Goal: Task Accomplishment & Management: Use online tool/utility

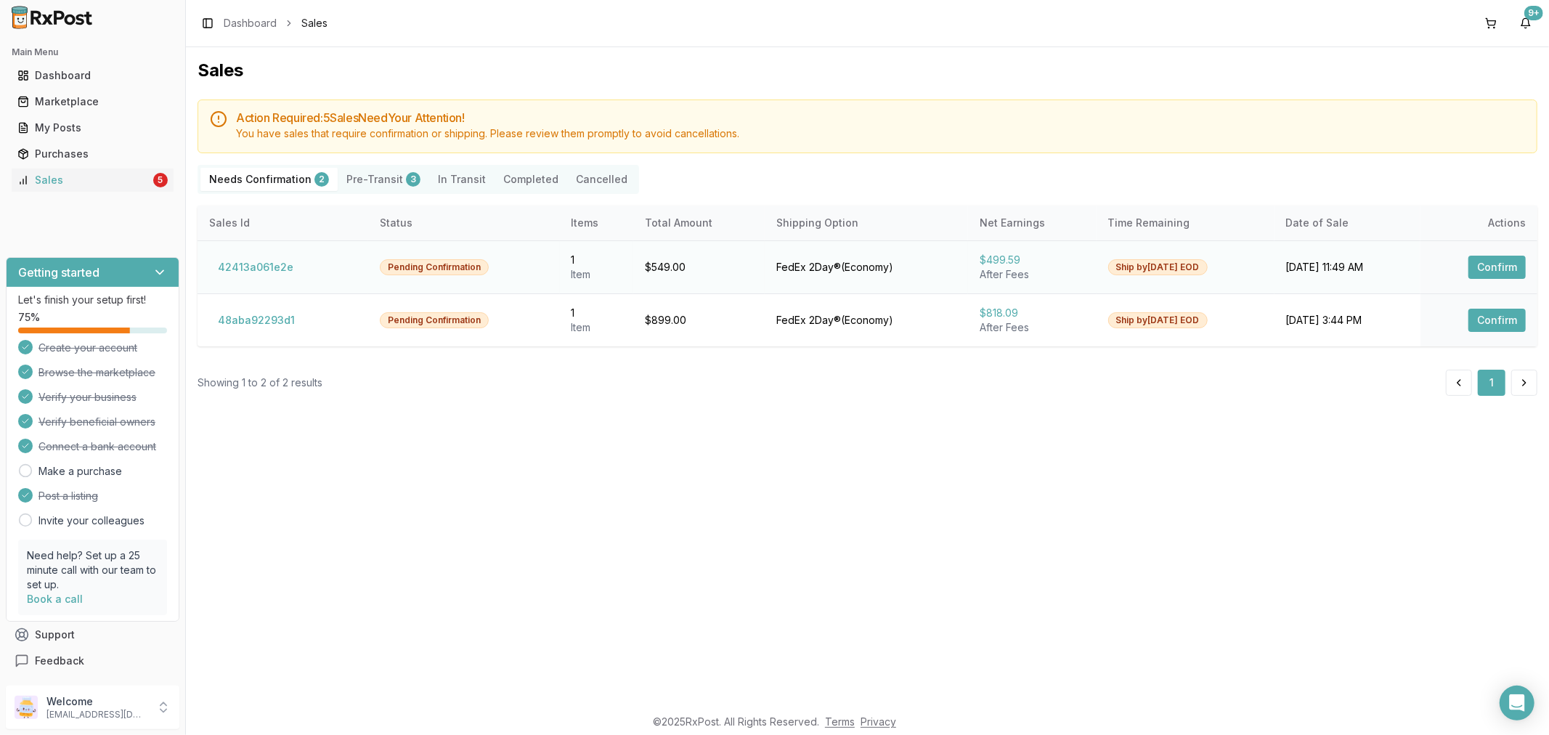
click at [1483, 273] on button "Confirm" at bounding box center [1497, 267] width 57 height 23
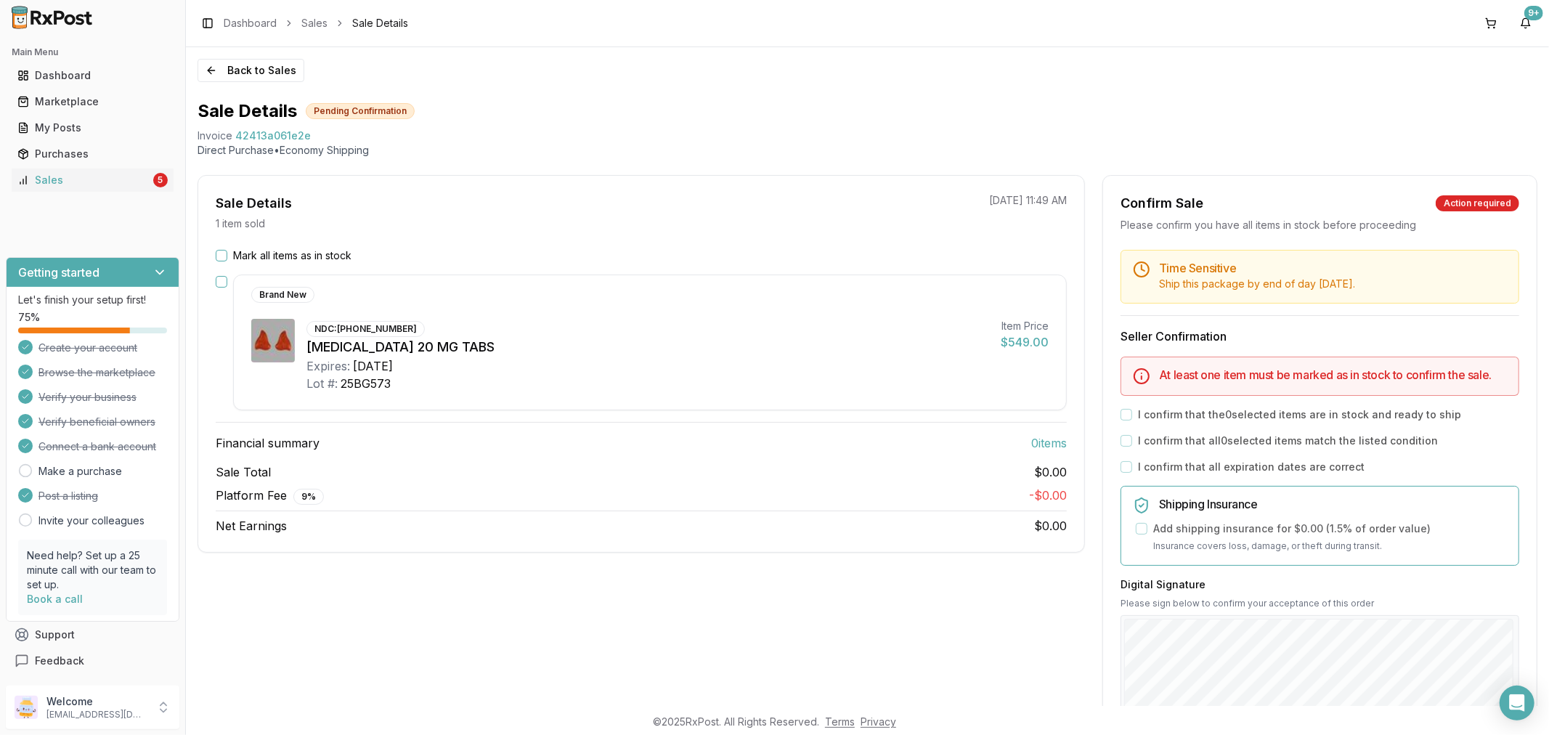
click at [224, 283] on button "button" at bounding box center [222, 282] width 12 height 12
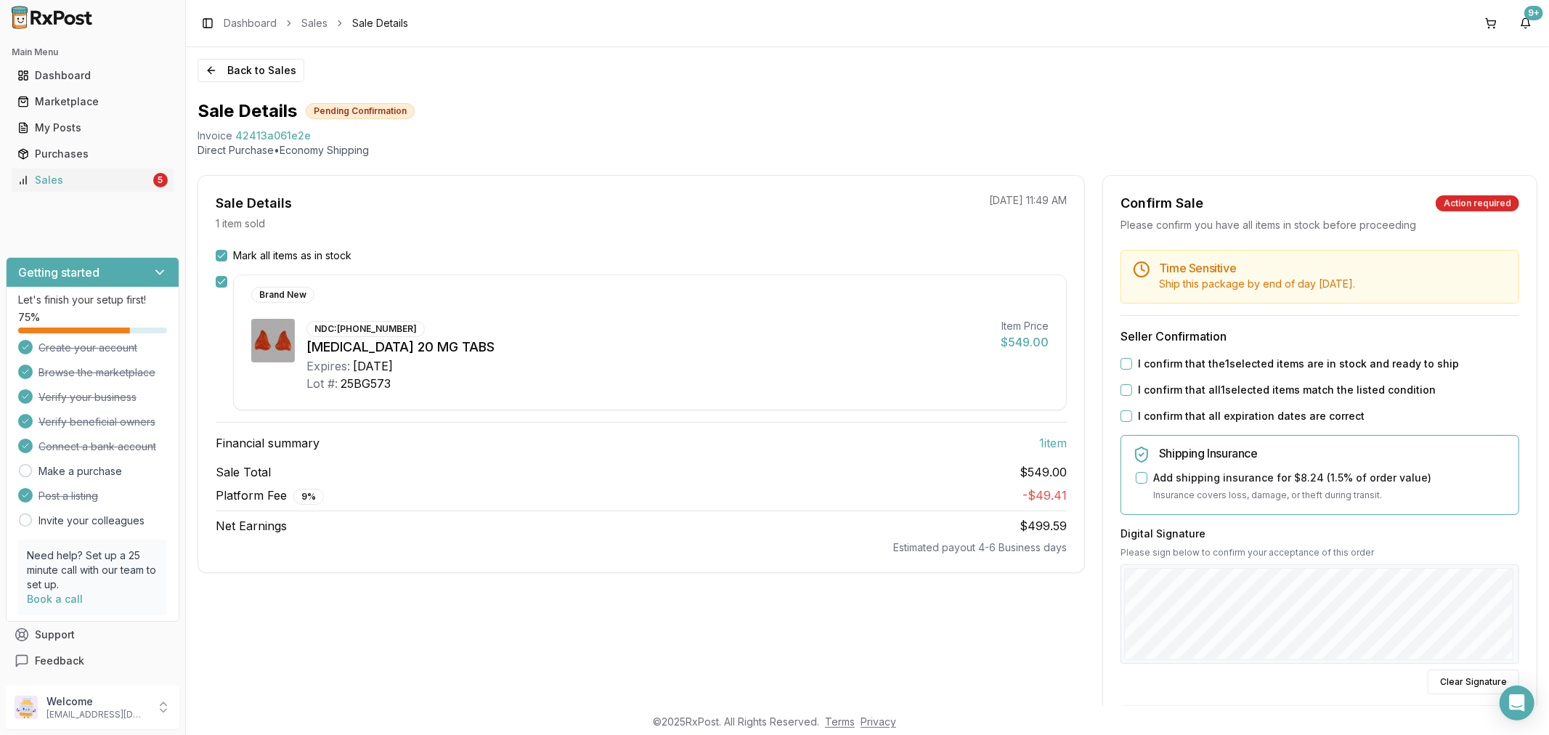
click at [1121, 364] on button "I confirm that the 1 selected items are in stock and ready to ship" at bounding box center [1127, 364] width 12 height 12
drag, startPoint x: 1123, startPoint y: 389, endPoint x: 1124, endPoint y: 397, distance: 8.7
click at [1124, 389] on button "I confirm that all 1 selected items match the listed condition" at bounding box center [1127, 390] width 12 height 12
click at [1121, 419] on button "I confirm that all expiration dates are correct" at bounding box center [1127, 416] width 12 height 12
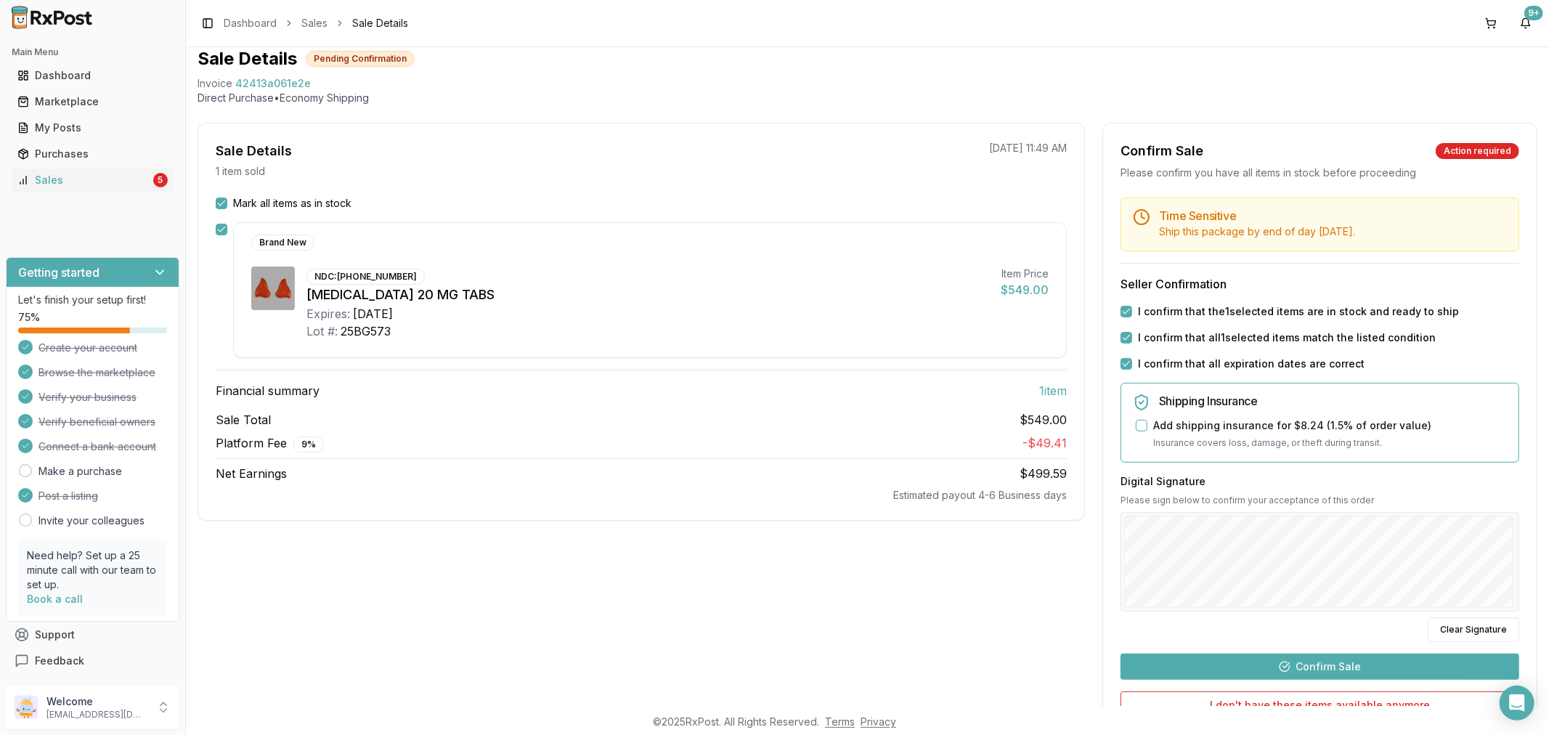
scroll to position [81, 0]
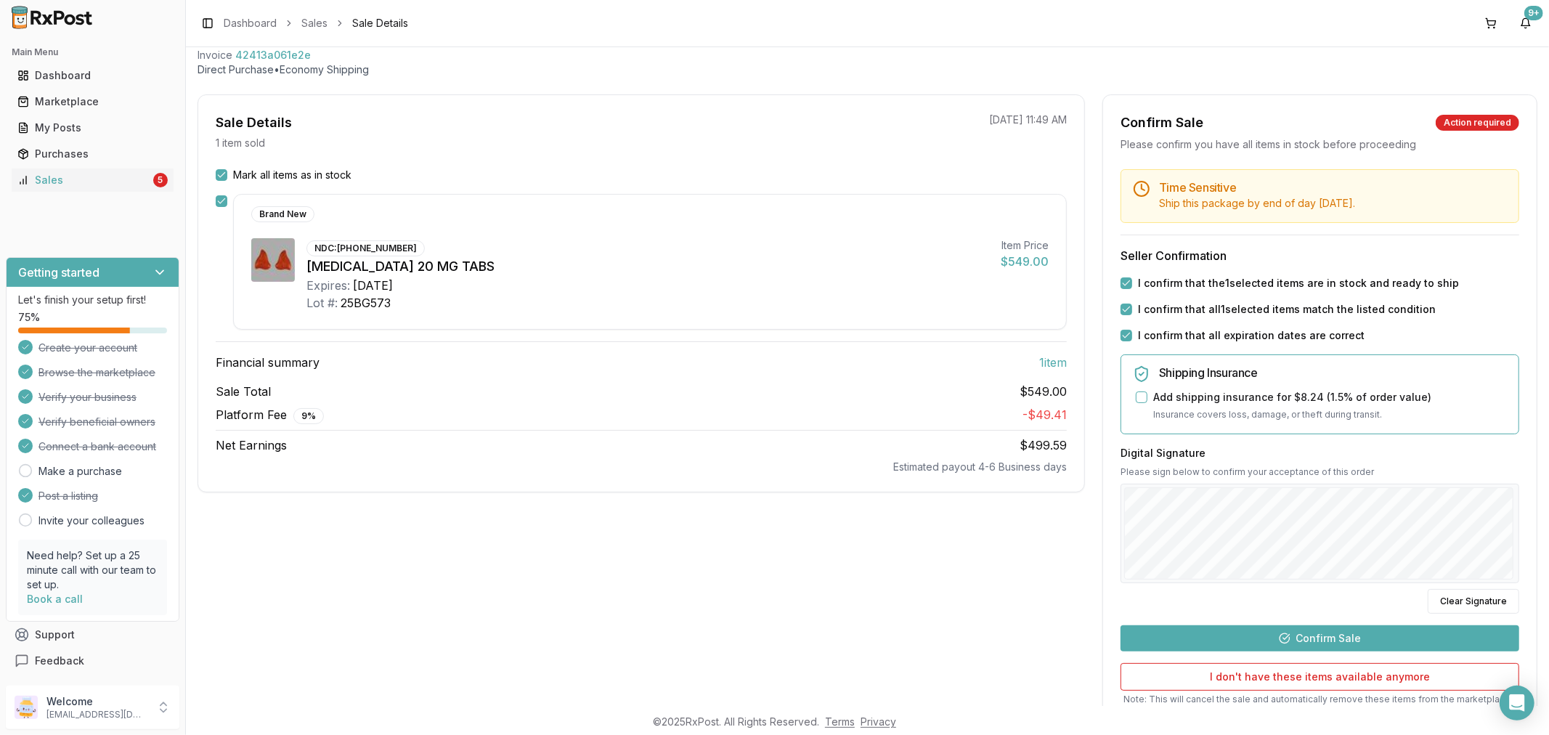
click at [1196, 643] on button "Confirm Sale" at bounding box center [1320, 638] width 399 height 26
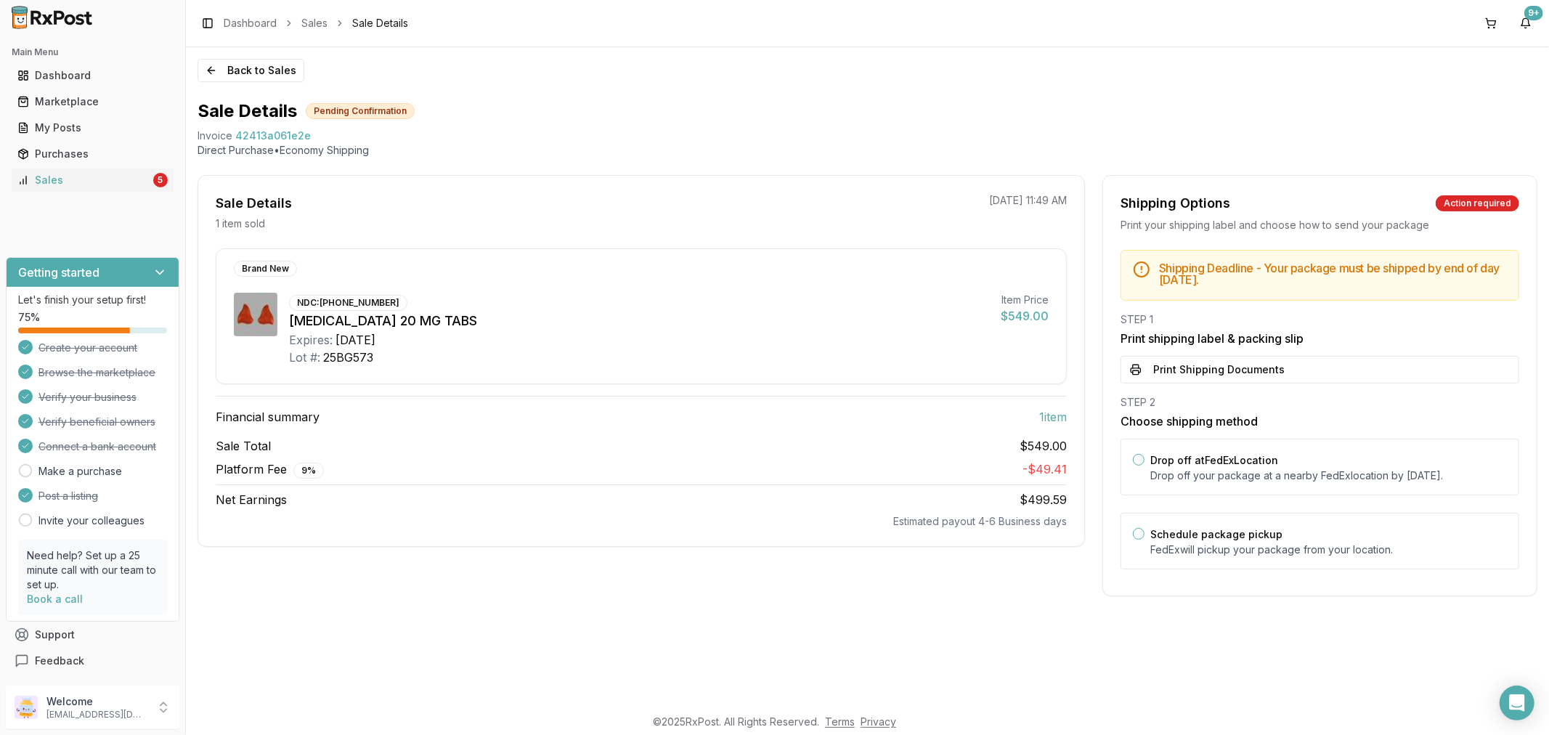
scroll to position [0, 0]
click at [1247, 363] on button "Print Shipping Documents" at bounding box center [1320, 370] width 399 height 28
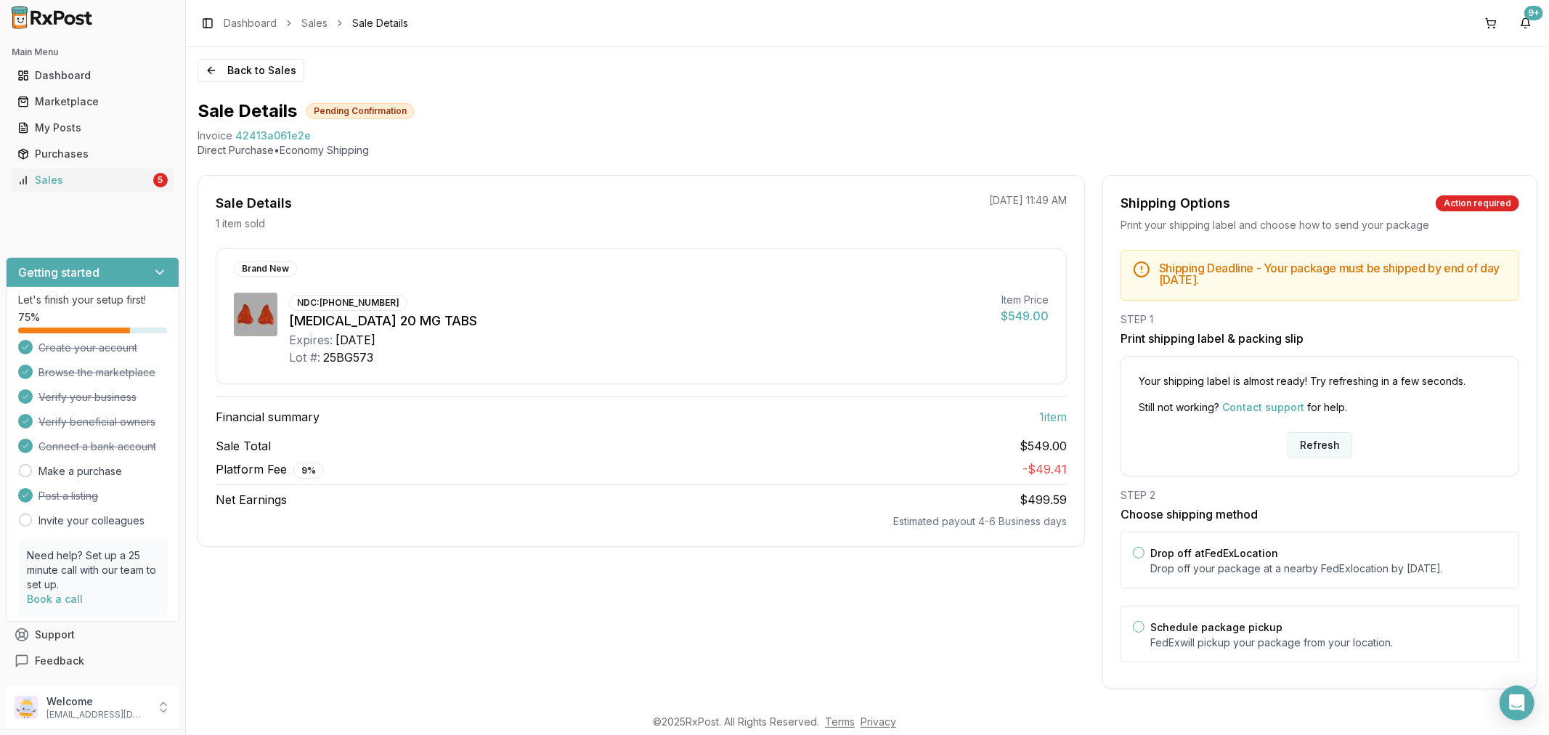
click at [1334, 441] on button "Refresh" at bounding box center [1320, 445] width 65 height 26
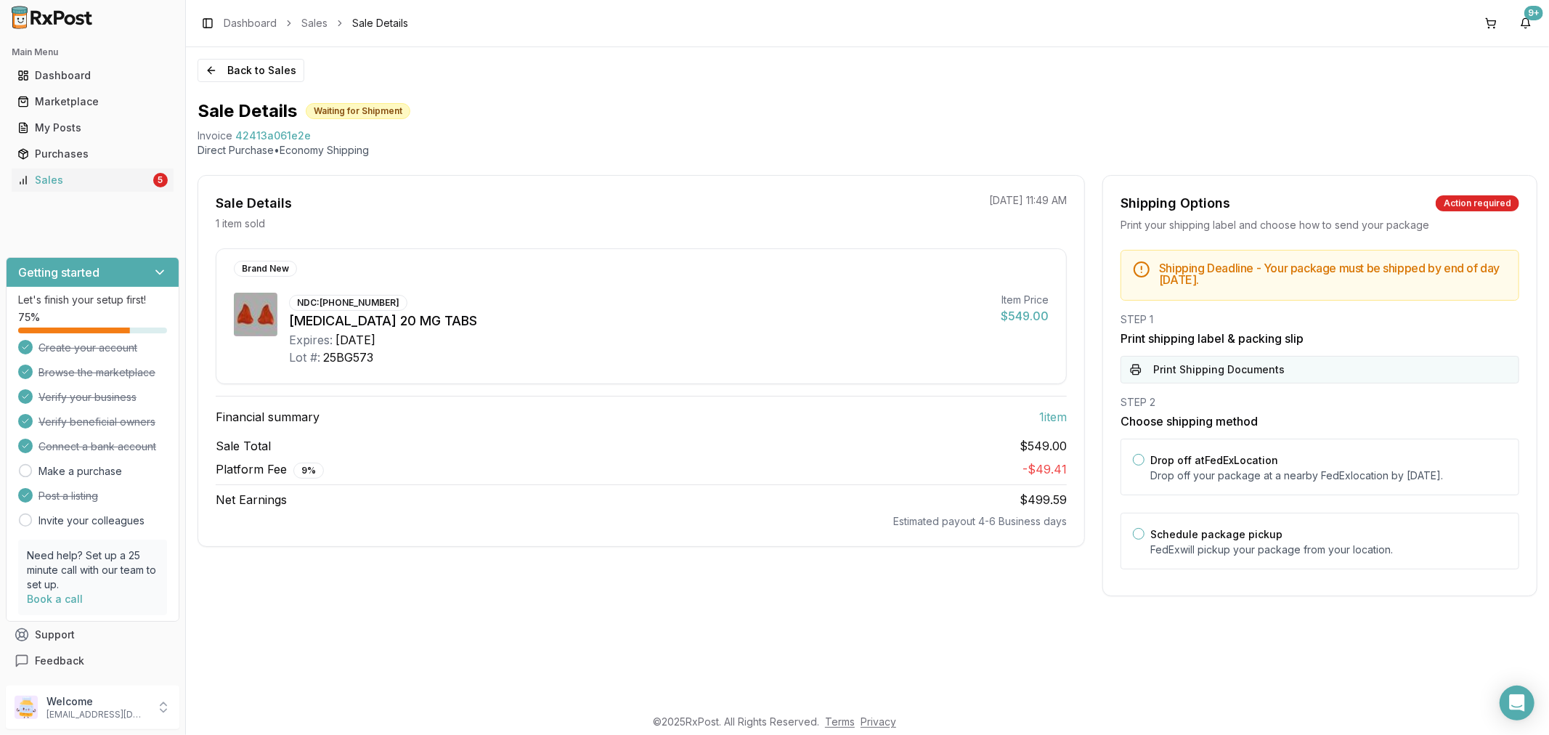
click at [1181, 365] on button "Print Shipping Documents" at bounding box center [1320, 370] width 399 height 28
click at [48, 168] on link "Sales 5" at bounding box center [93, 180] width 162 height 26
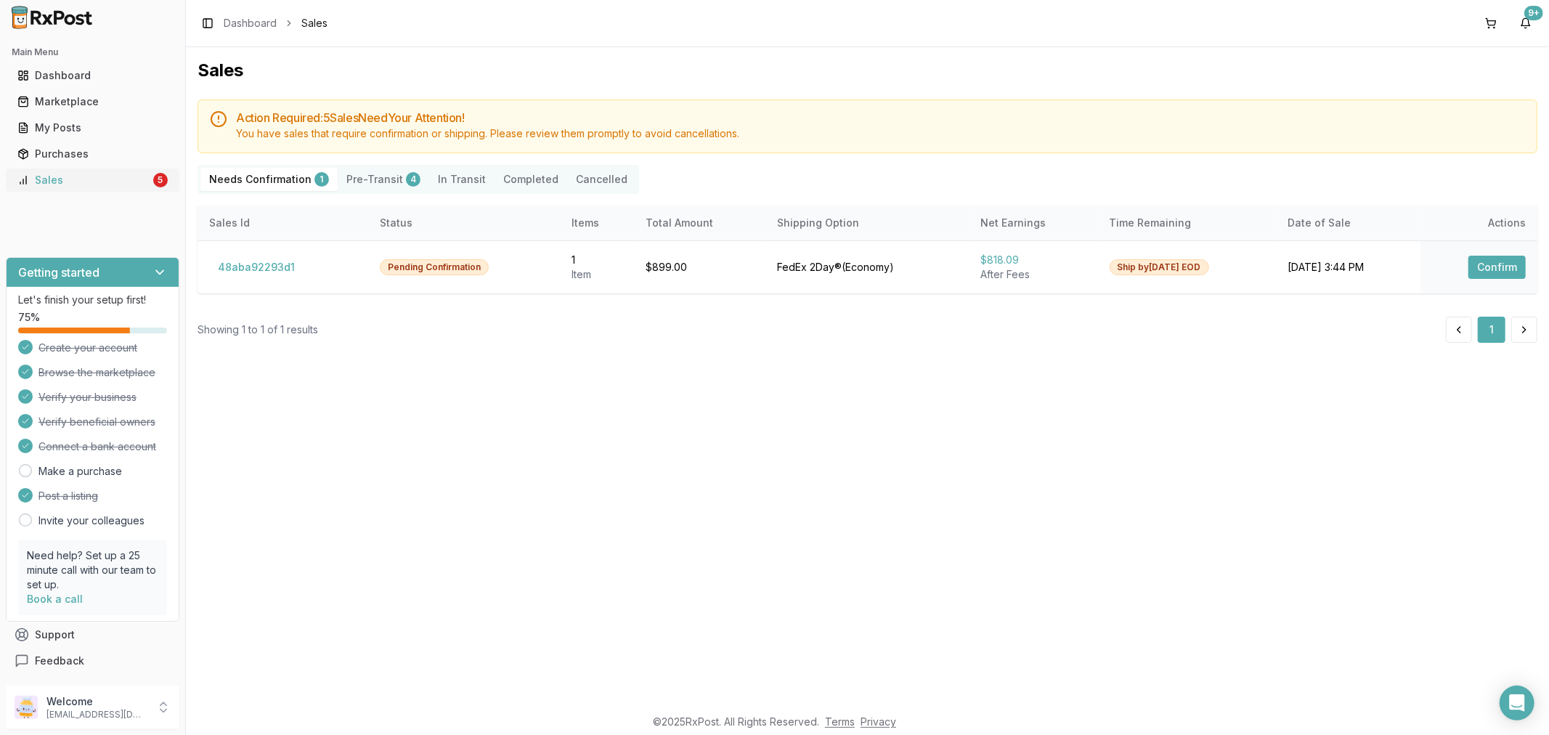
click at [81, 179] on div "Sales" at bounding box center [83, 180] width 133 height 15
